Goal: Navigation & Orientation: Find specific page/section

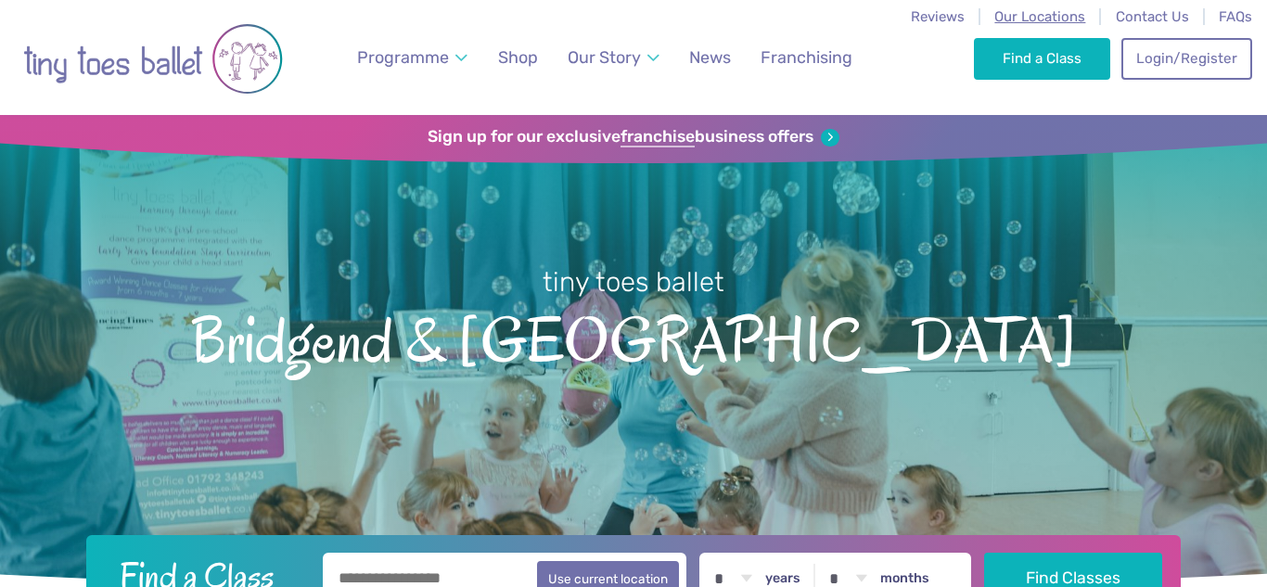
click at [1051, 16] on span "Our Locations" at bounding box center [1039, 16] width 91 height 17
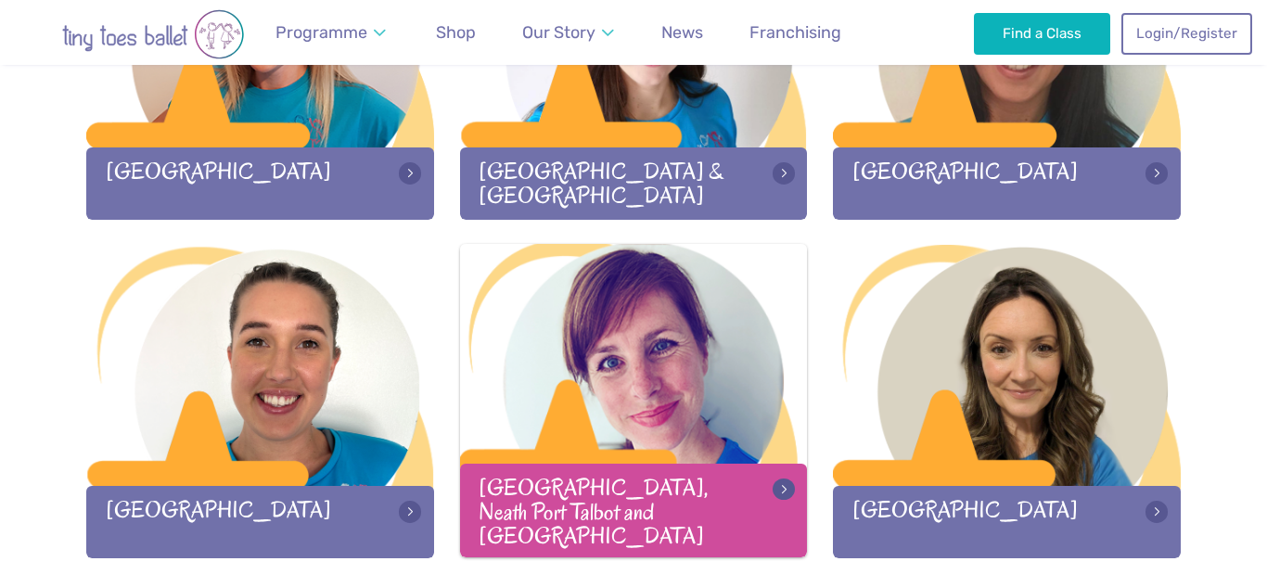
scroll to position [2502, 0]
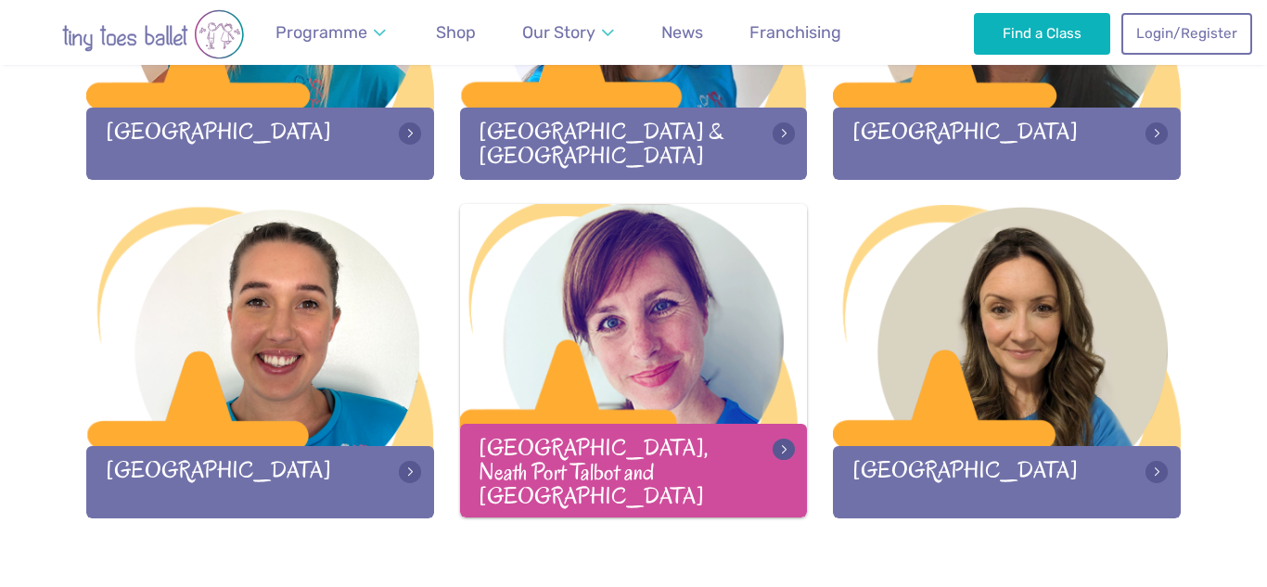
click at [637, 323] on div at bounding box center [634, 326] width 348 height 245
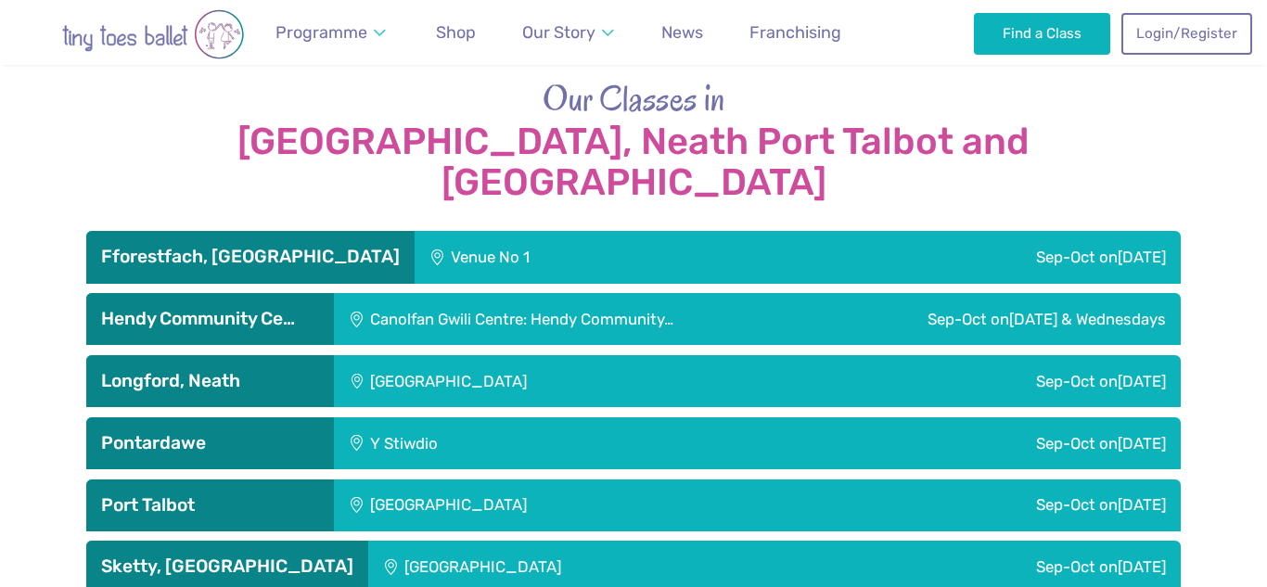
scroll to position [3049, 0]
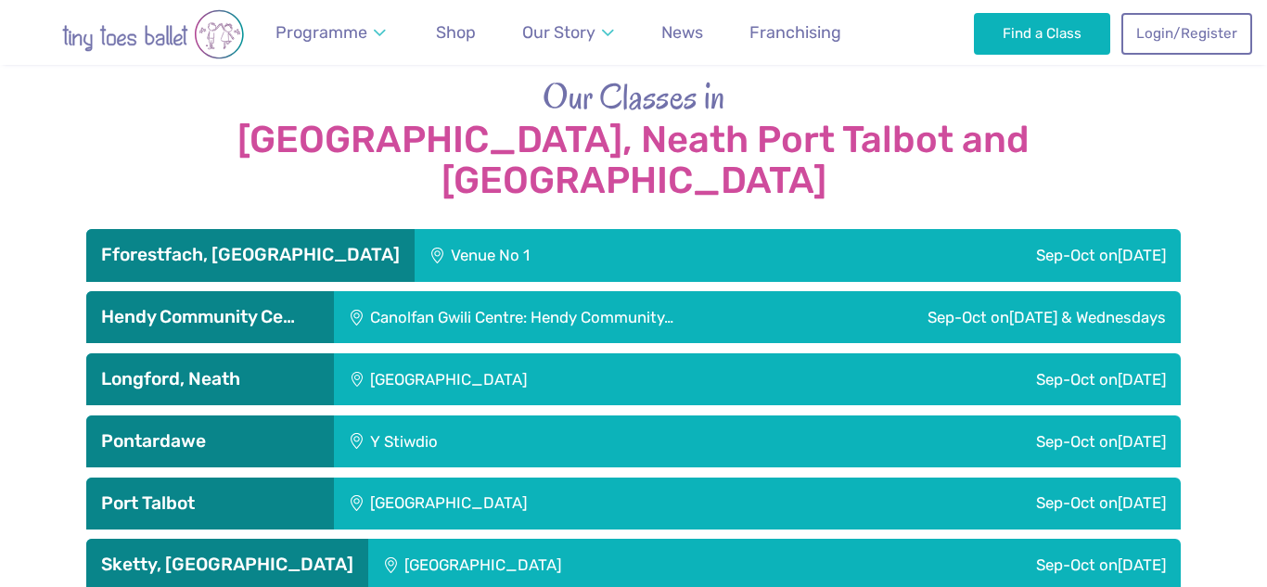
click at [249, 368] on h3 "Longford, Neath" at bounding box center [210, 379] width 218 height 22
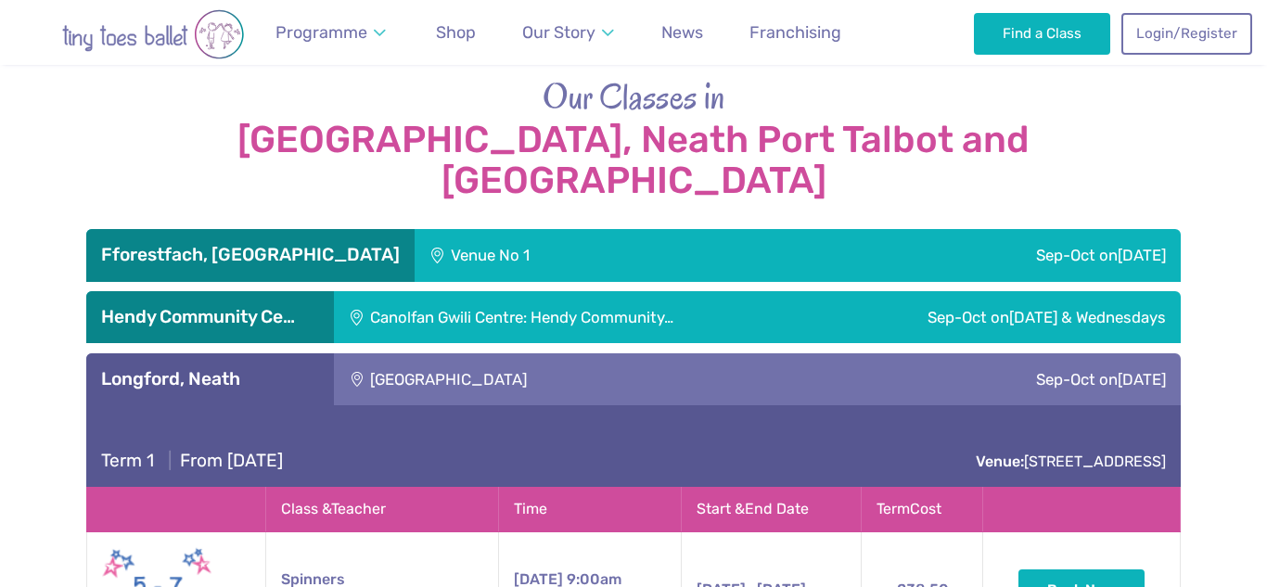
click at [214, 368] on h3 "Longford, Neath" at bounding box center [210, 379] width 218 height 22
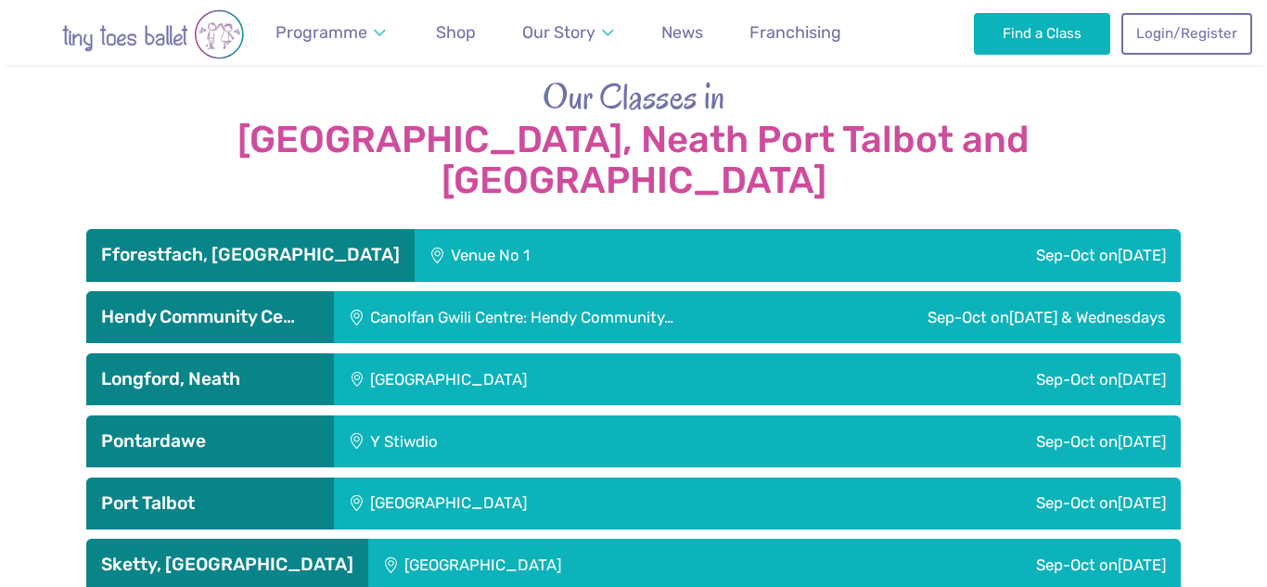
click at [213, 430] on h3 "Pontardawe" at bounding box center [210, 441] width 218 height 22
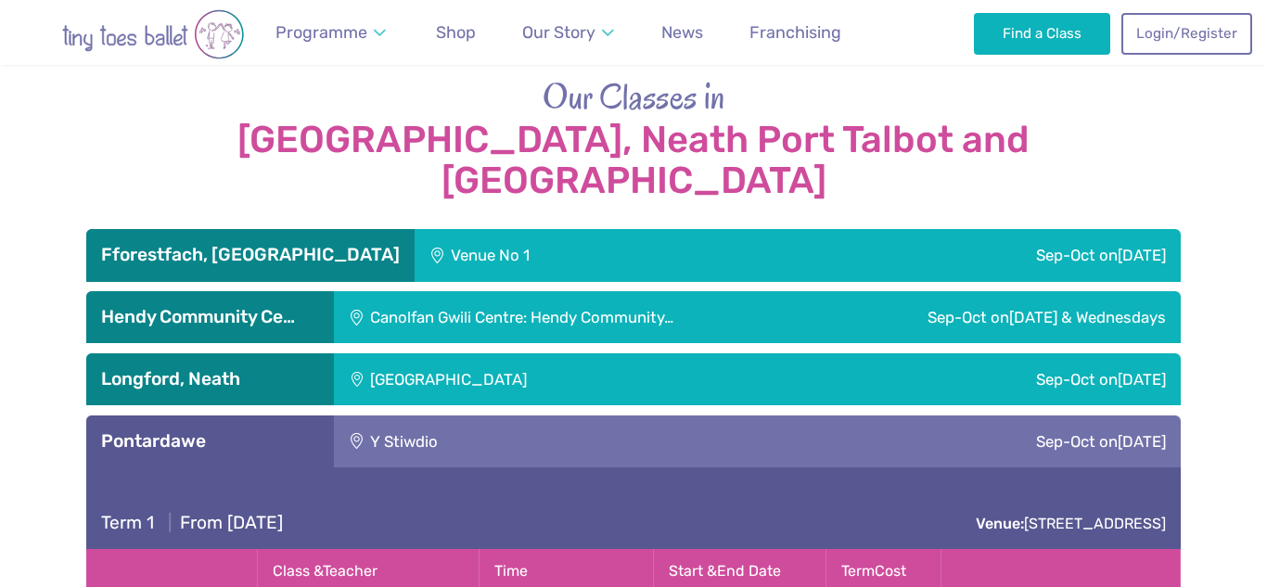
click at [213, 430] on h3 "Pontardawe" at bounding box center [210, 441] width 218 height 22
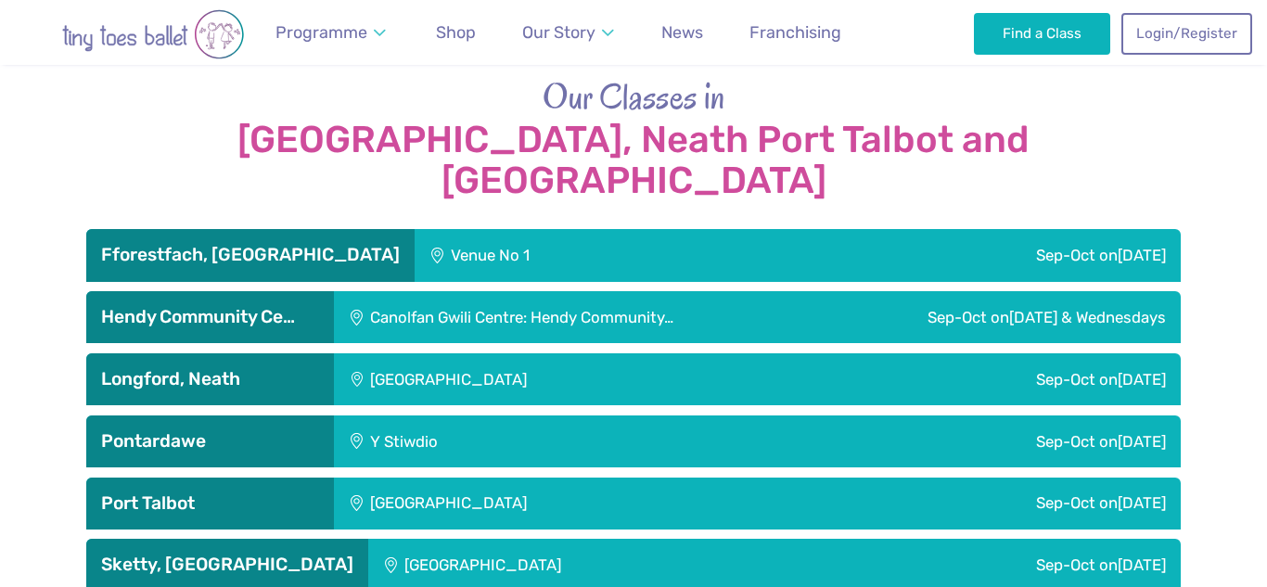
click at [211, 493] on h3 "Port Talbot" at bounding box center [210, 504] width 218 height 22
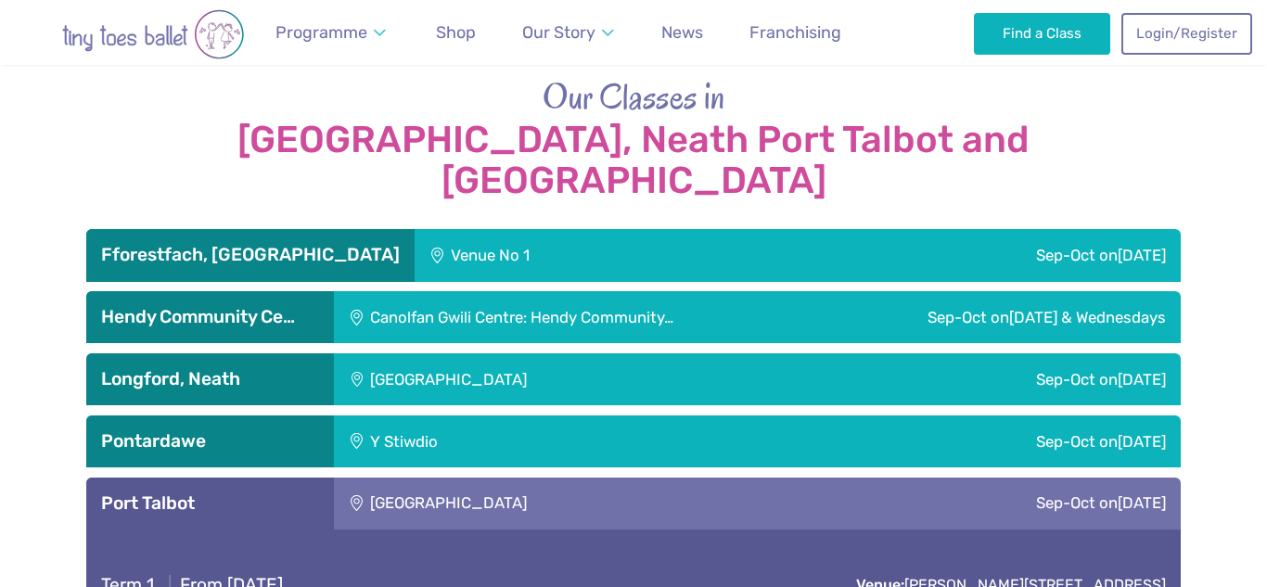
click at [224, 478] on div "Port Talbot" at bounding box center [210, 504] width 248 height 52
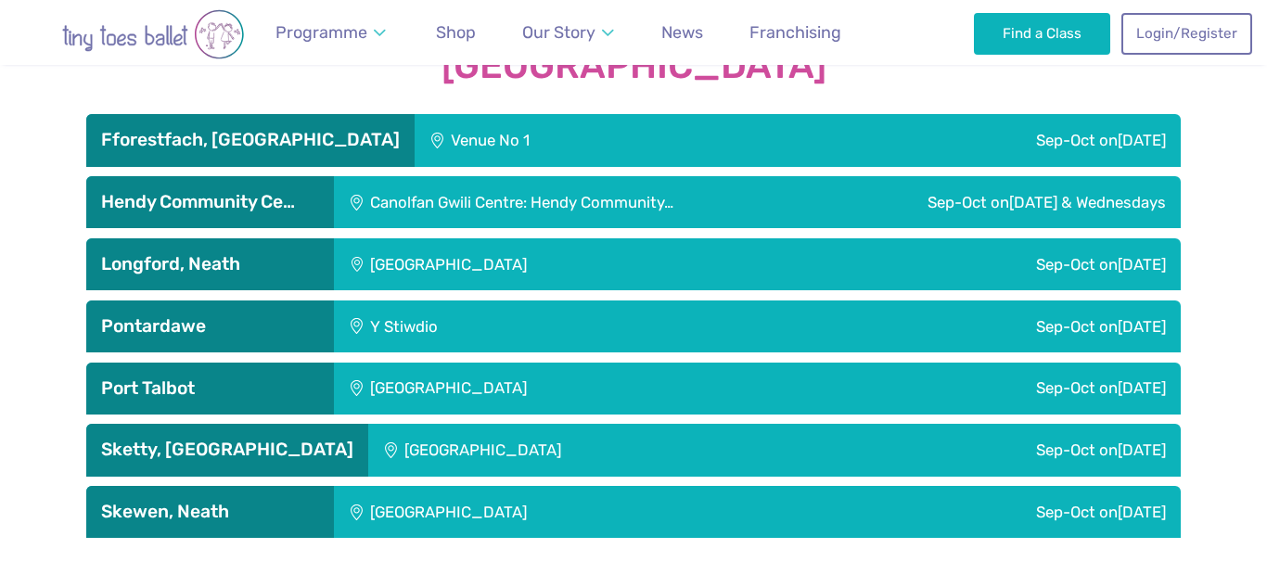
scroll to position [3201, 0]
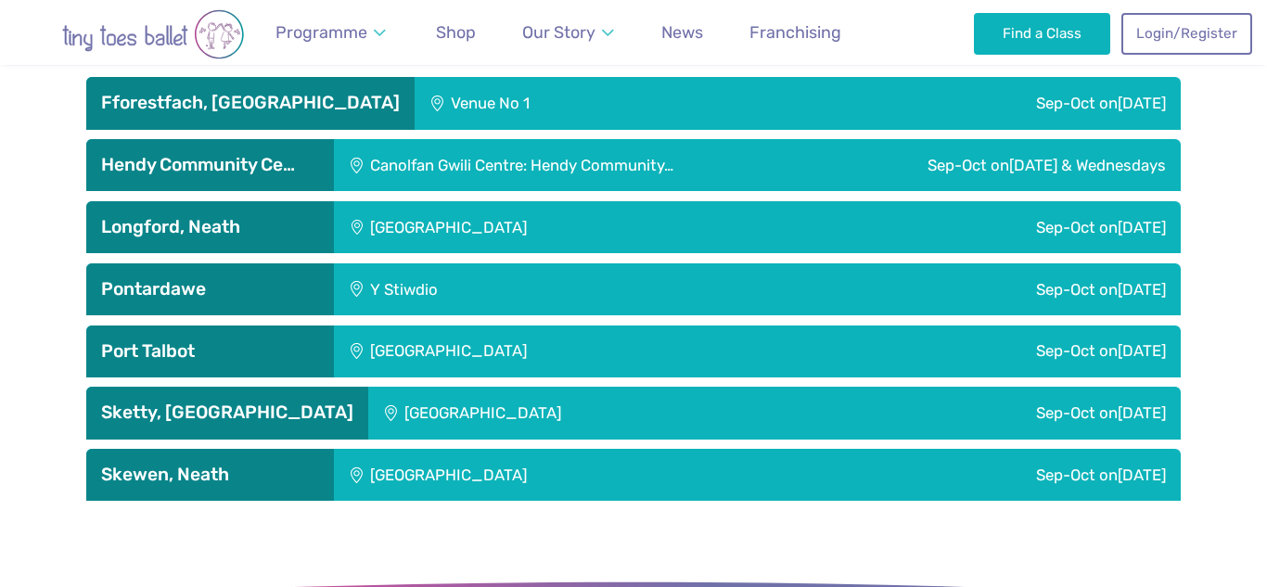
click at [261, 387] on div "Sketty, [GEOGRAPHIC_DATA]" at bounding box center [227, 413] width 282 height 52
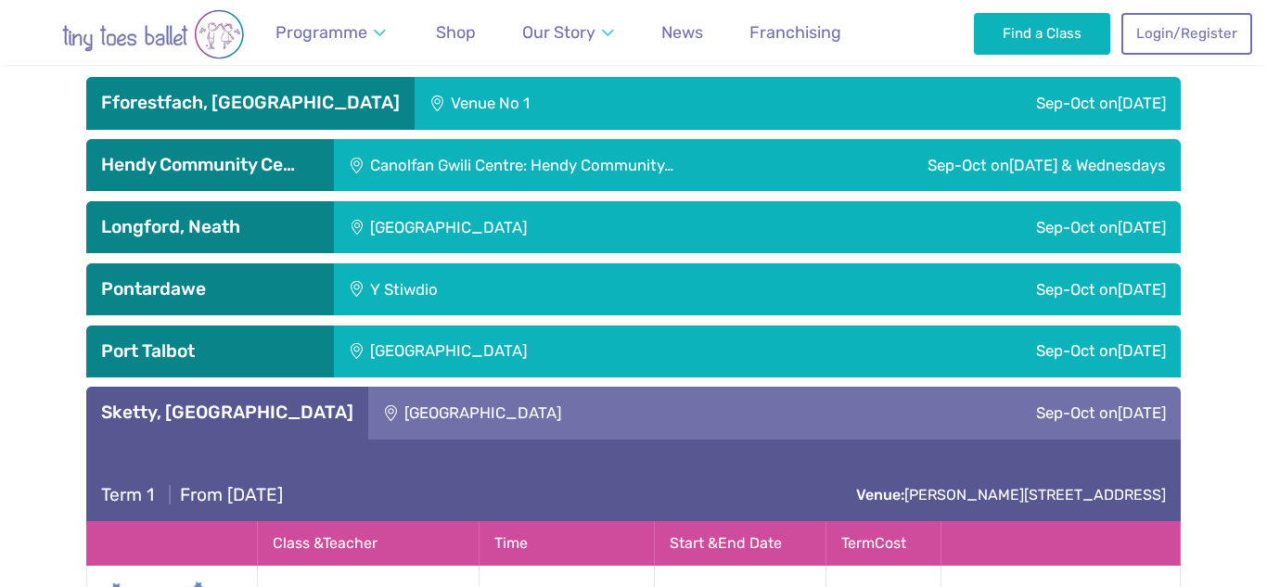
click at [290, 387] on div "Sketty, [GEOGRAPHIC_DATA]" at bounding box center [227, 413] width 282 height 52
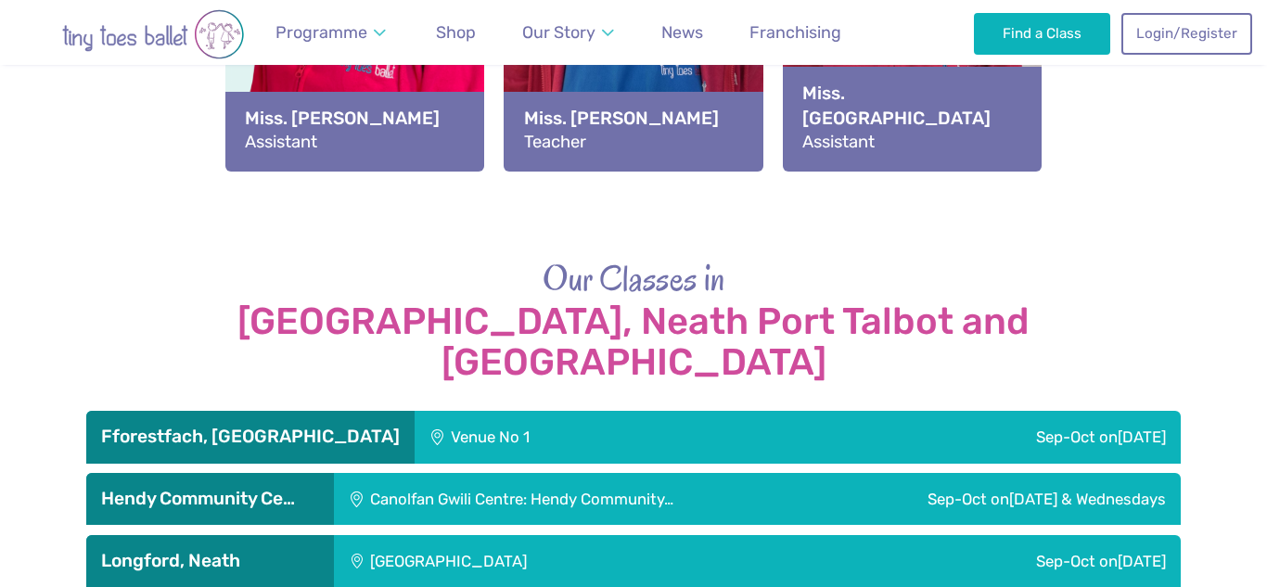
scroll to position [2866, 0]
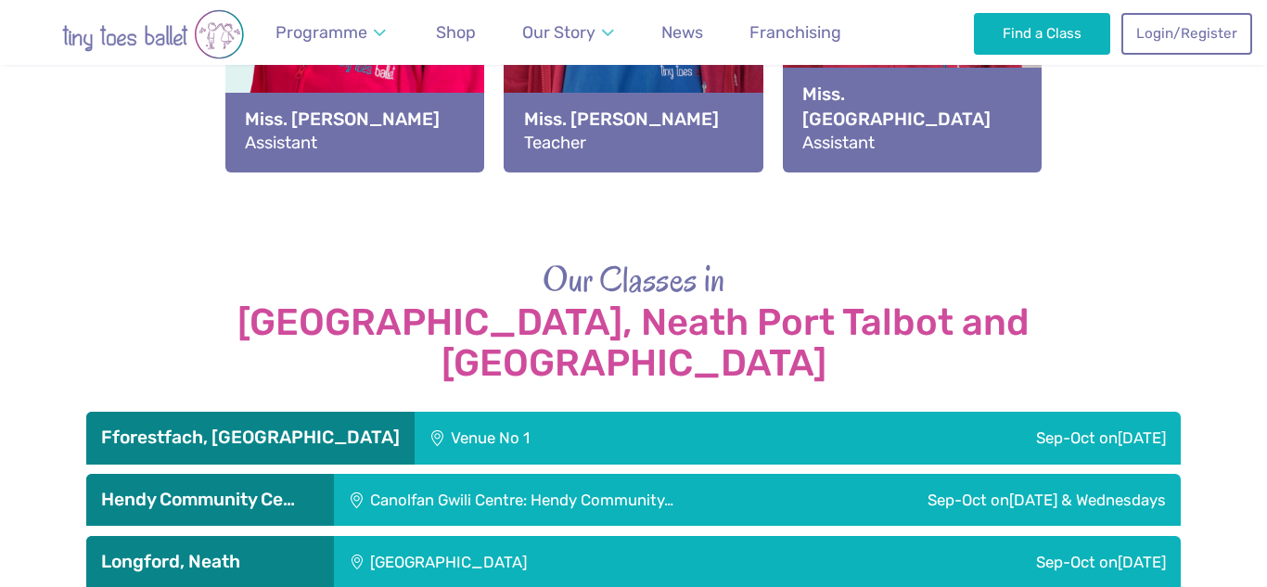
click at [255, 489] on h3 "Hendy Community Ce…" at bounding box center [210, 500] width 218 height 22
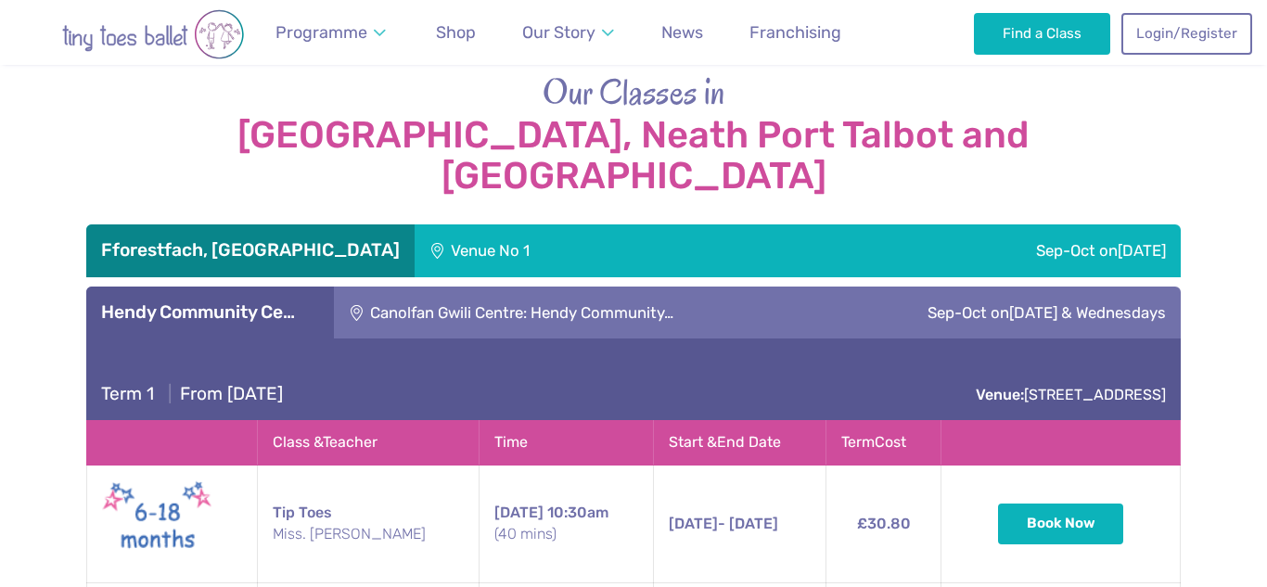
scroll to position [3063, 0]
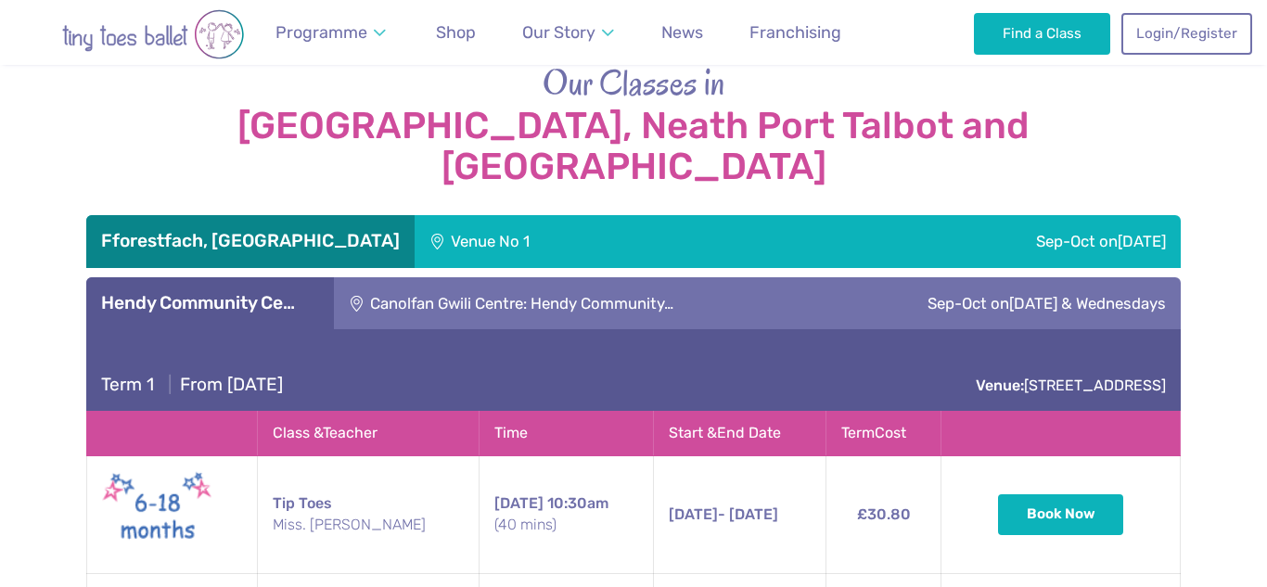
click at [287, 277] on div "Hendy Community Ce…" at bounding box center [210, 303] width 248 height 52
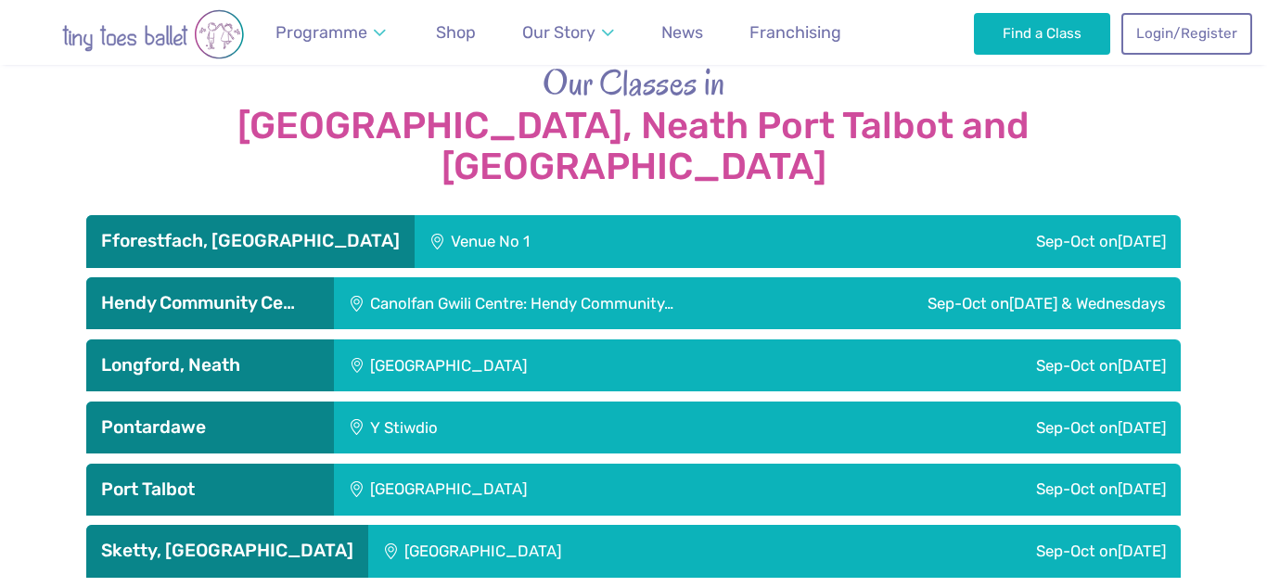
click at [280, 354] on h3 "Longford, Neath" at bounding box center [210, 365] width 218 height 22
click at [284, 354] on h3 "Longford, Neath" at bounding box center [210, 365] width 218 height 22
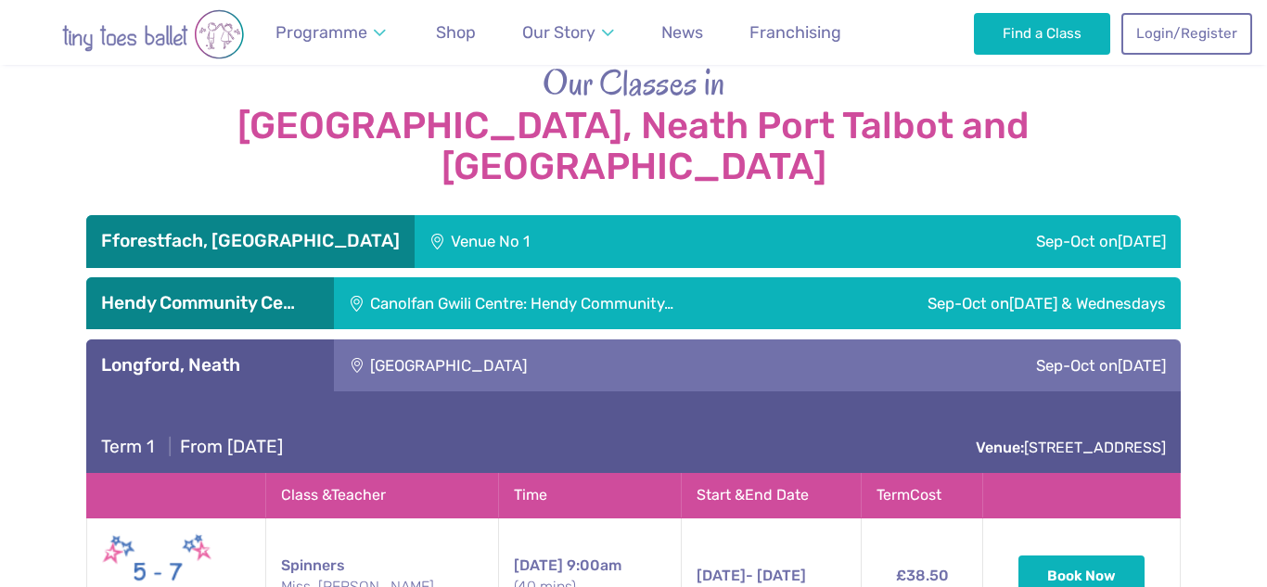
click at [271, 354] on h3 "Longford, Neath" at bounding box center [210, 365] width 218 height 22
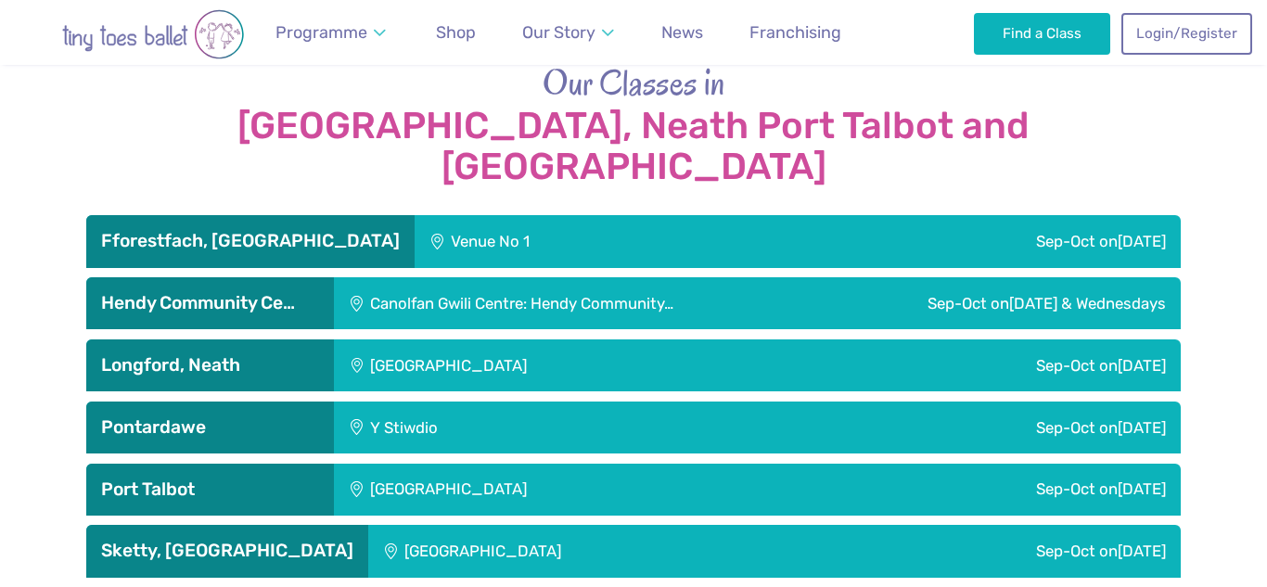
click at [259, 416] on h3 "Pontardawe" at bounding box center [210, 427] width 218 height 22
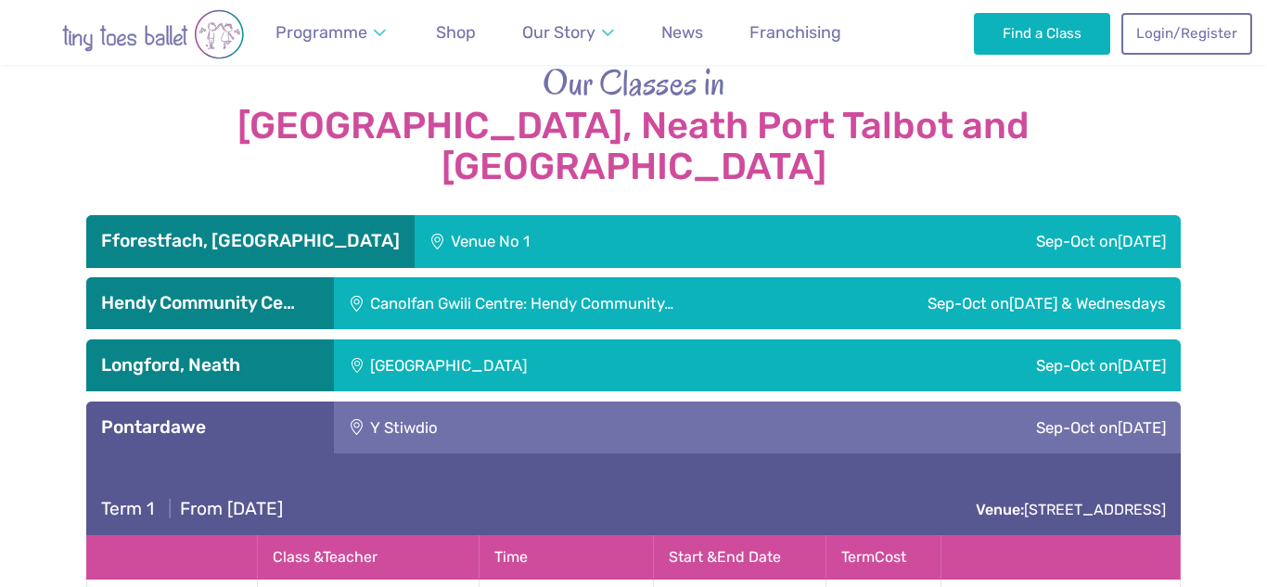
click at [250, 402] on div "Pontardawe" at bounding box center [210, 428] width 248 height 52
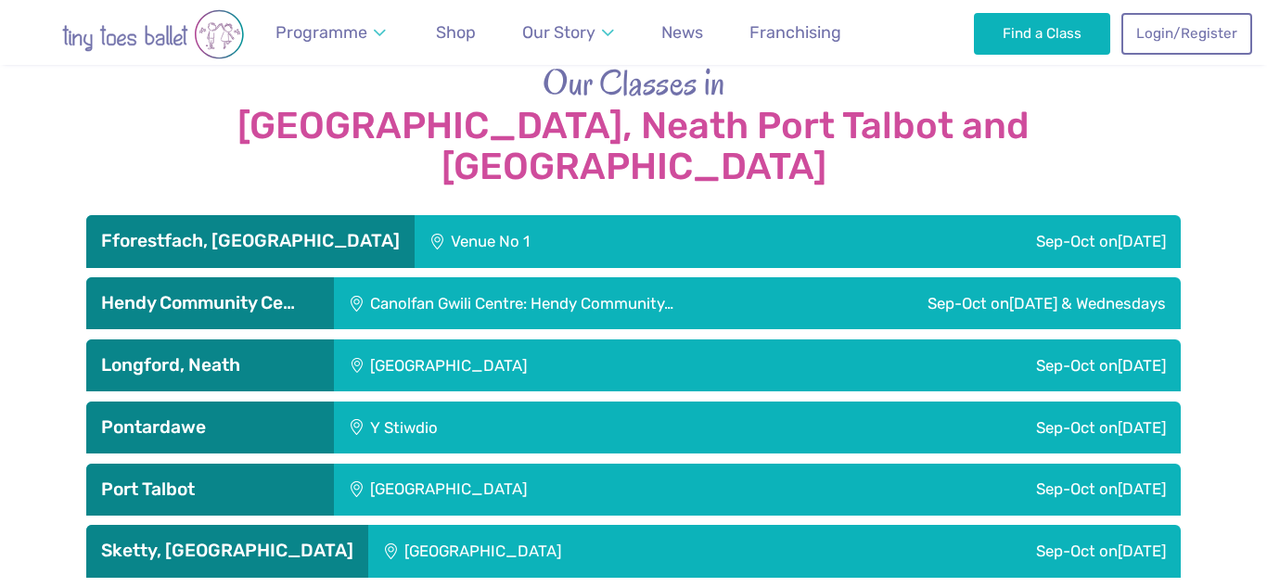
click at [264, 479] on h3 "Port Talbot" at bounding box center [210, 490] width 218 height 22
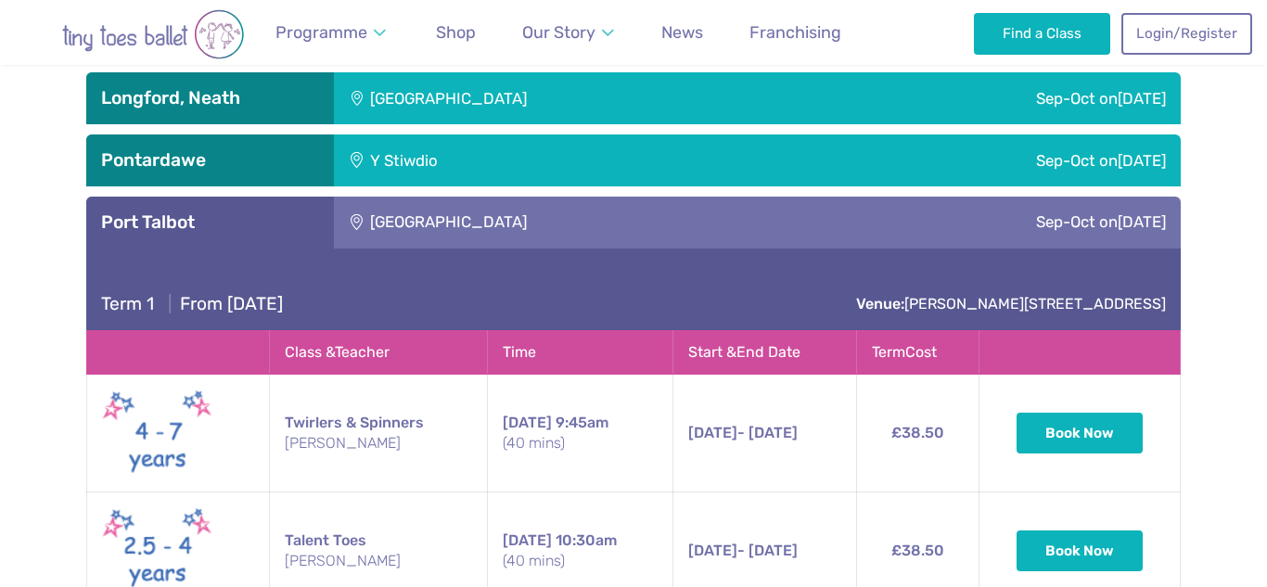
scroll to position [3337, 0]
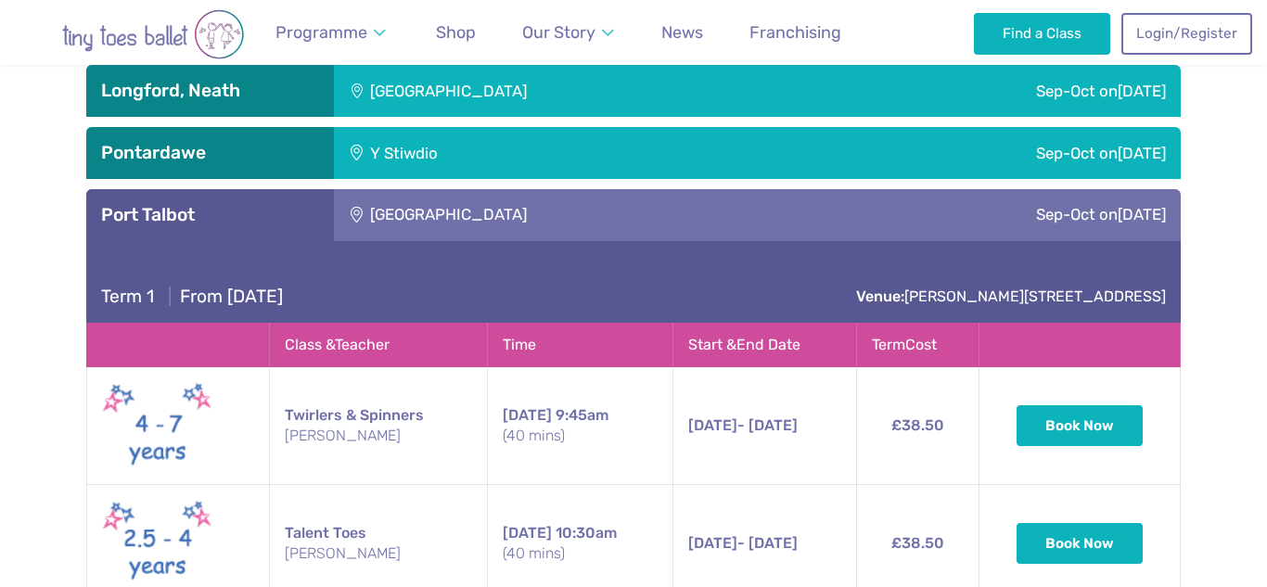
click at [304, 189] on div "Port Talbot" at bounding box center [210, 215] width 248 height 52
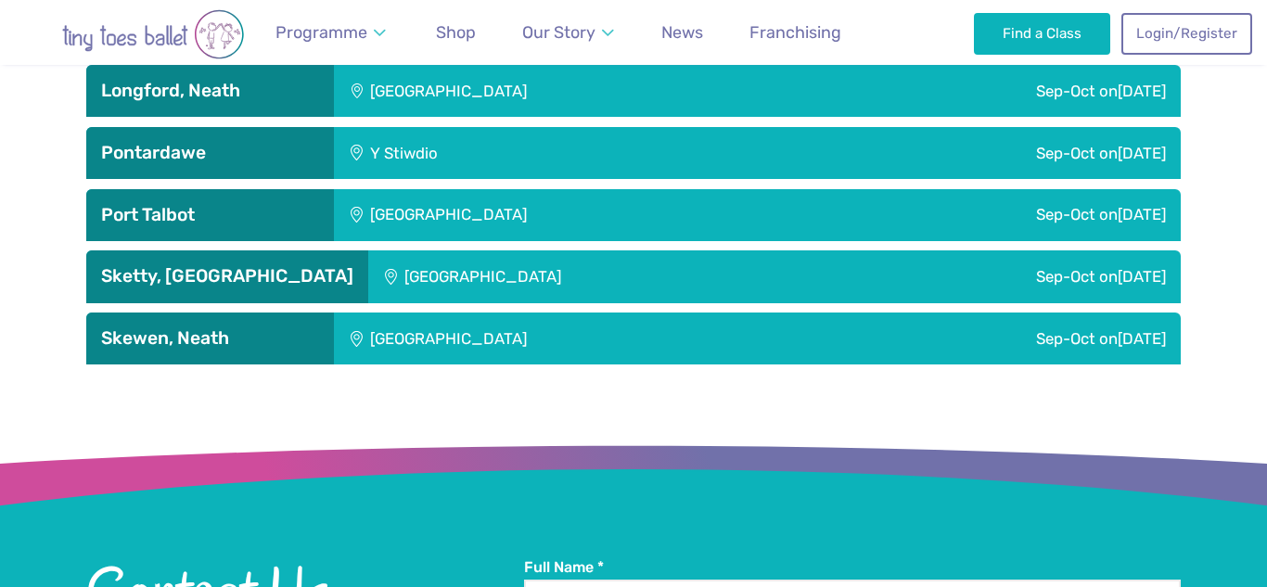
click at [294, 265] on h3 "Sketty, [GEOGRAPHIC_DATA]" at bounding box center [227, 276] width 252 height 22
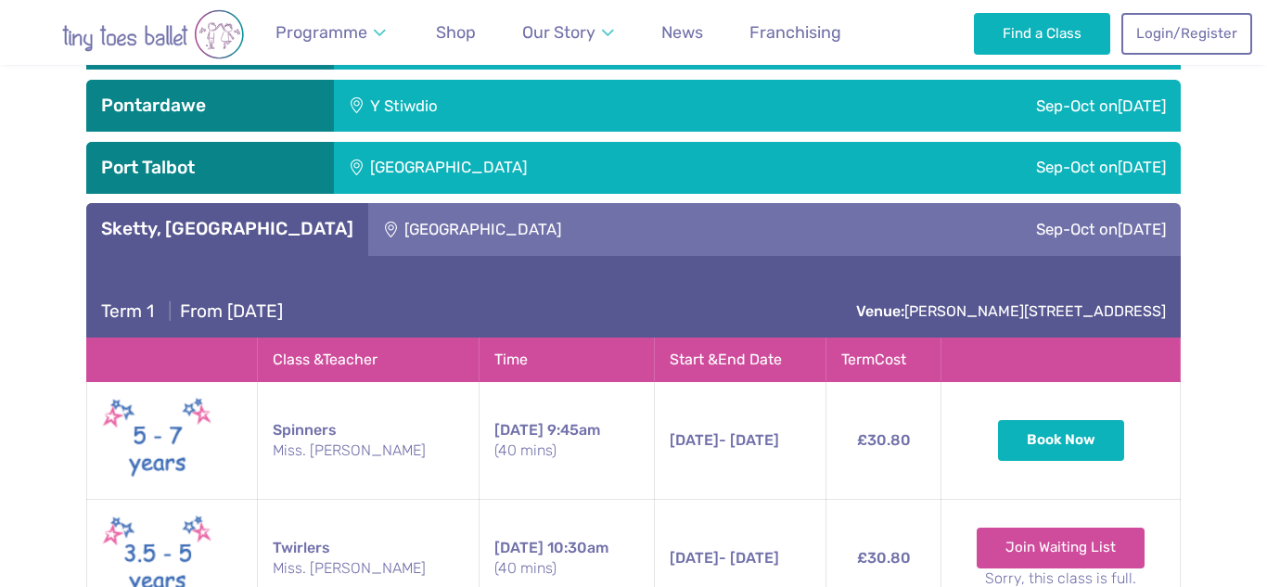
scroll to position [3384, 0]
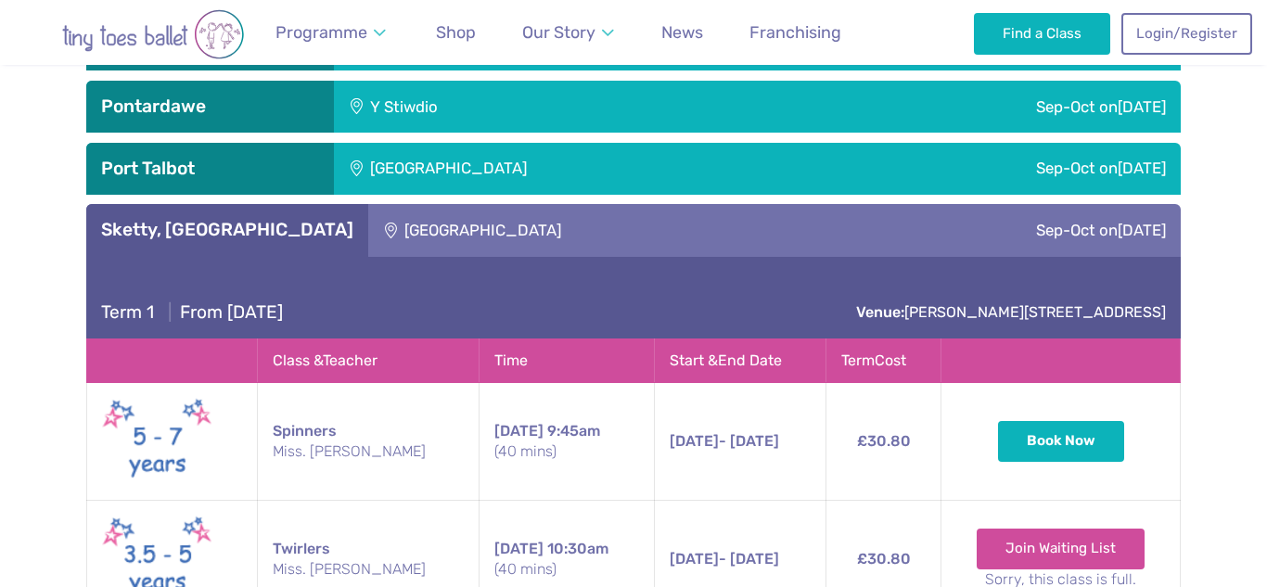
click at [215, 219] on h3 "Sketty, [GEOGRAPHIC_DATA]" at bounding box center [227, 230] width 252 height 22
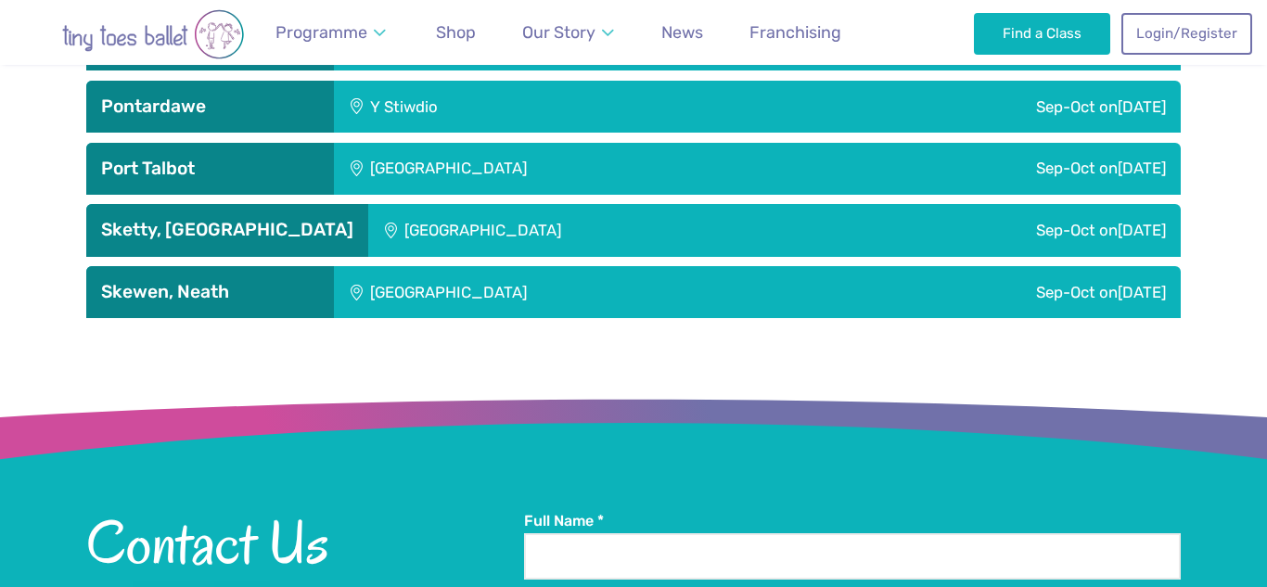
click at [213, 266] on div "Skewen, Neath" at bounding box center [210, 292] width 248 height 52
